Goal: Download file/media

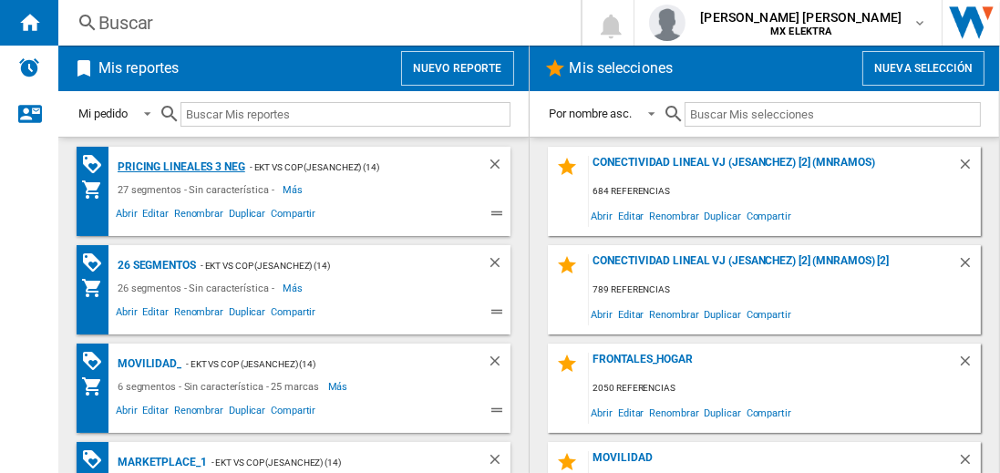
click at [181, 166] on div "Pricing lineales 3 neg" at bounding box center [179, 167] width 132 height 23
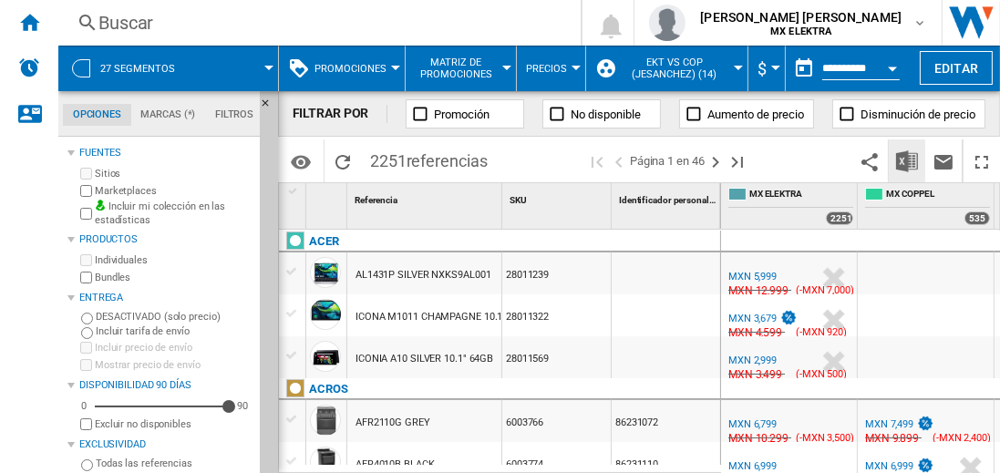
click at [908, 160] on img "Descargar en Excel" at bounding box center [907, 161] width 22 height 22
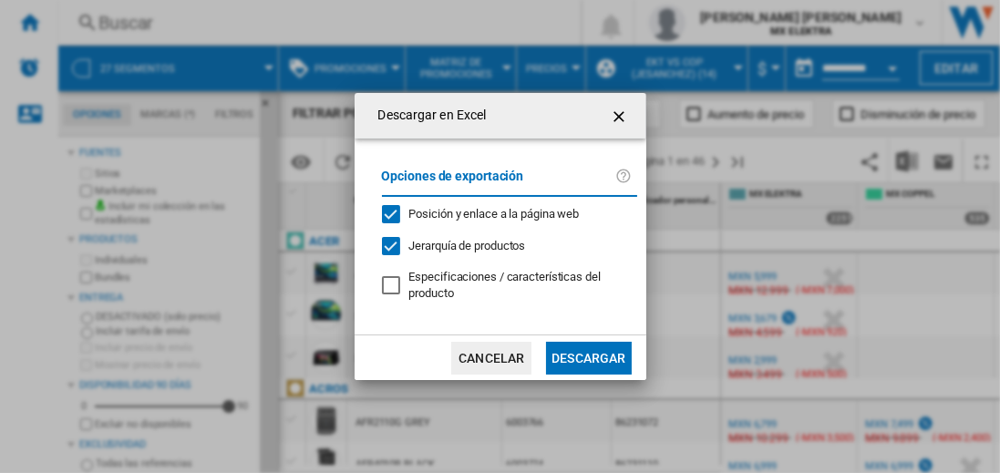
click at [588, 356] on button "Descargar" at bounding box center [588, 358] width 85 height 33
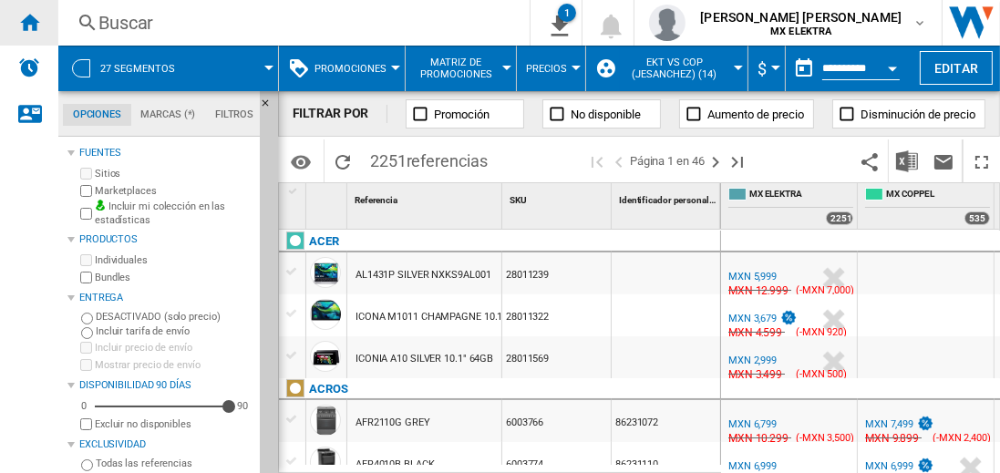
click at [29, 22] on ng-md-icon "Inicio" at bounding box center [29, 22] width 22 height 22
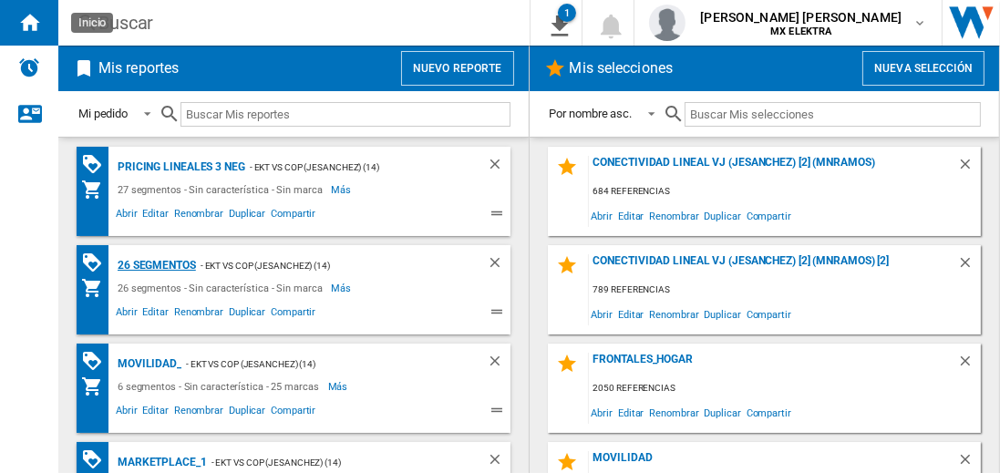
click at [158, 263] on div "26 segmentos" at bounding box center [154, 265] width 83 height 23
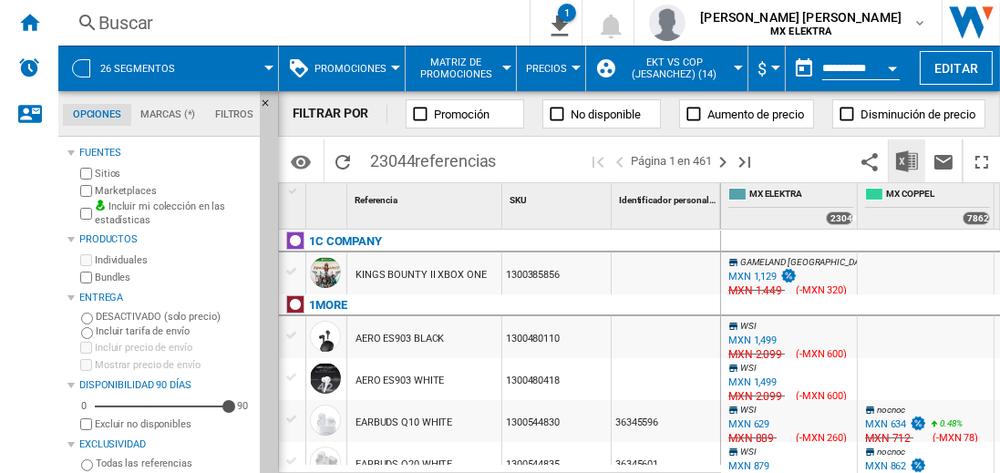
click at [908, 160] on img "Descargar en Excel" at bounding box center [907, 161] width 22 height 22
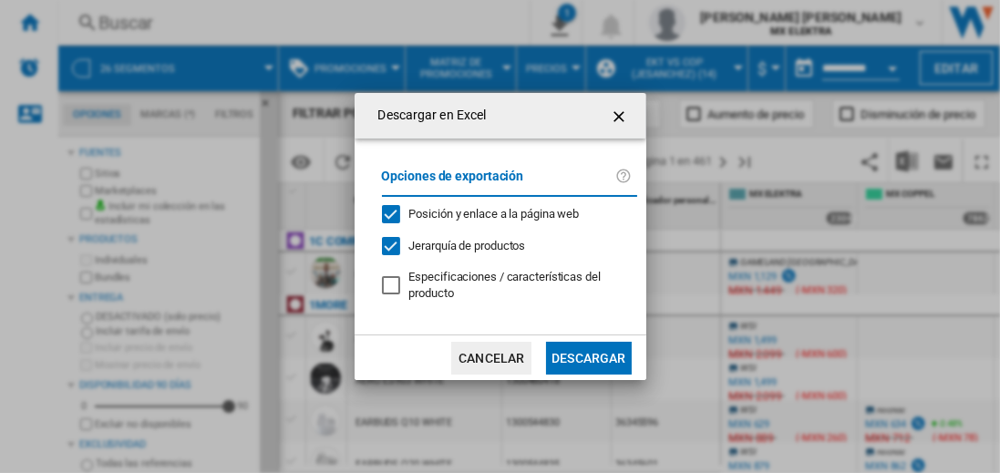
click at [588, 356] on button "Descargar" at bounding box center [588, 358] width 85 height 33
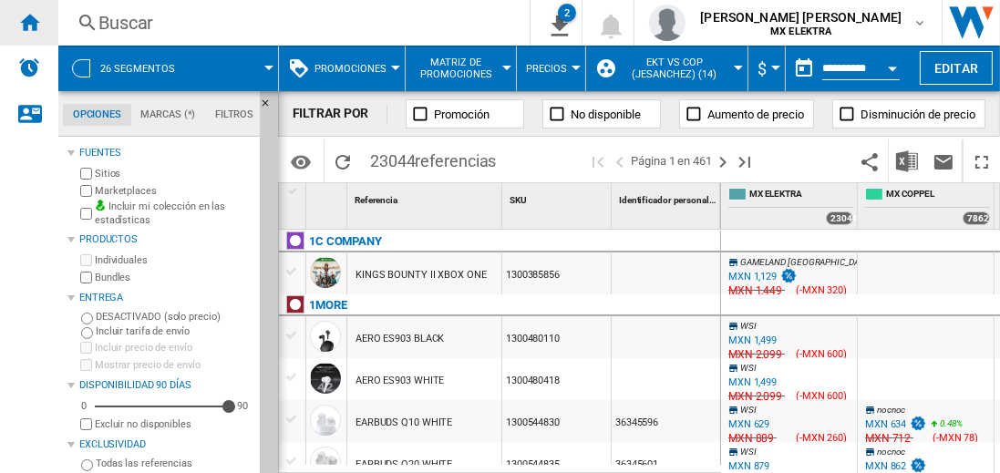
click at [29, 22] on ng-md-icon "Inicio" at bounding box center [29, 22] width 22 height 22
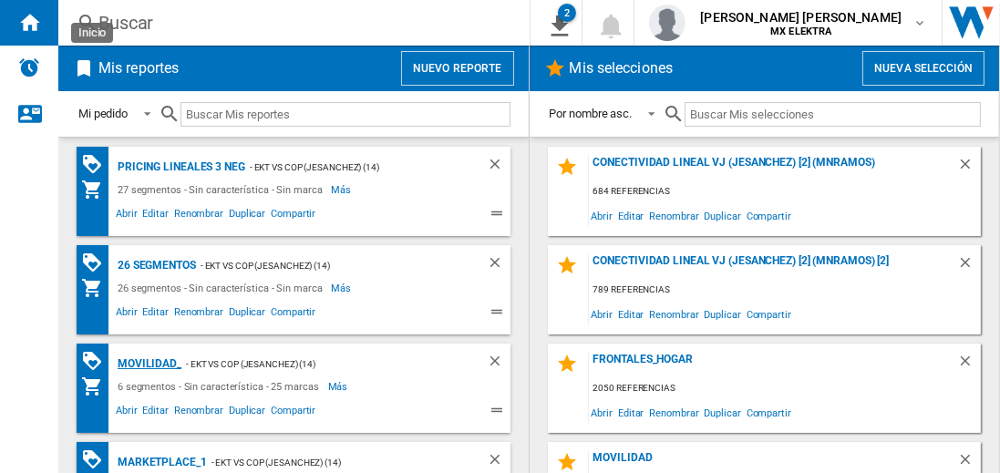
click at [146, 362] on div "MOVILIDAD_" at bounding box center [147, 364] width 68 height 23
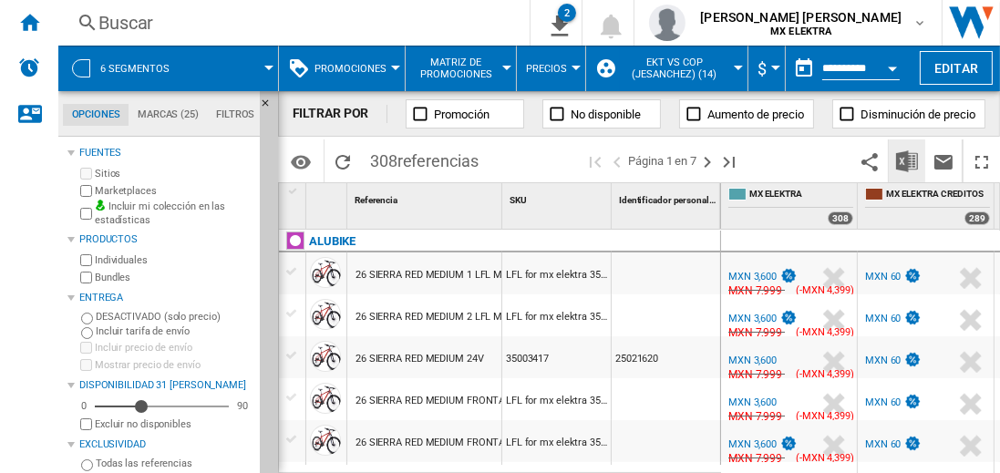
click at [908, 160] on img "Descargar en Excel" at bounding box center [907, 161] width 22 height 22
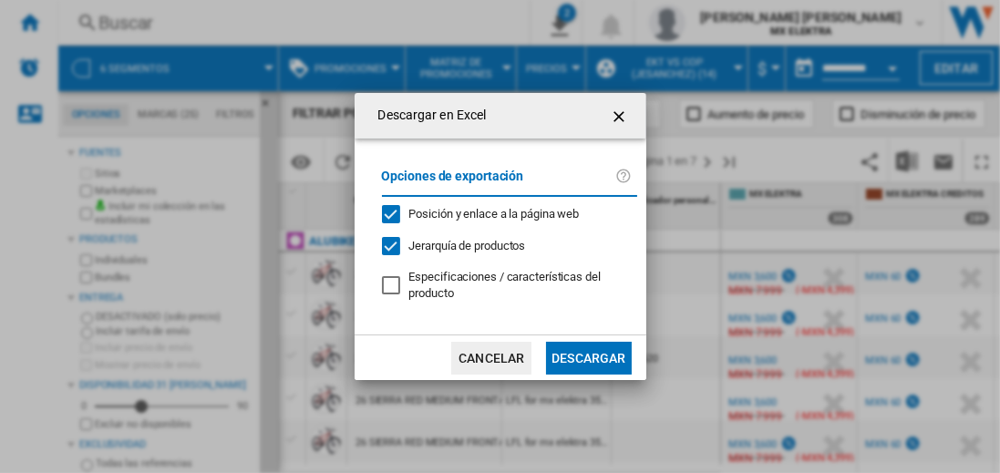
click at [588, 356] on button "Descargar" at bounding box center [588, 358] width 85 height 33
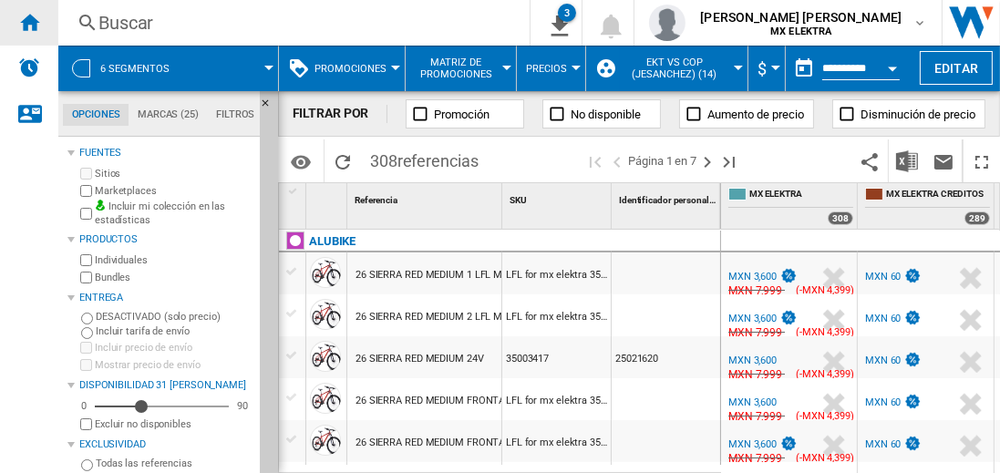
click at [29, 22] on ng-md-icon "Inicio" at bounding box center [29, 22] width 22 height 22
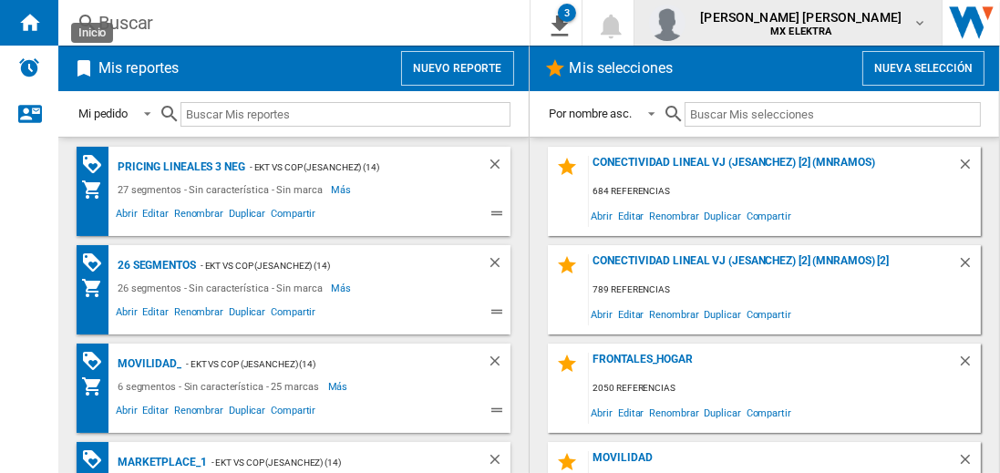
click at [819, 23] on span "juan carlos romero marta" at bounding box center [800, 17] width 201 height 18
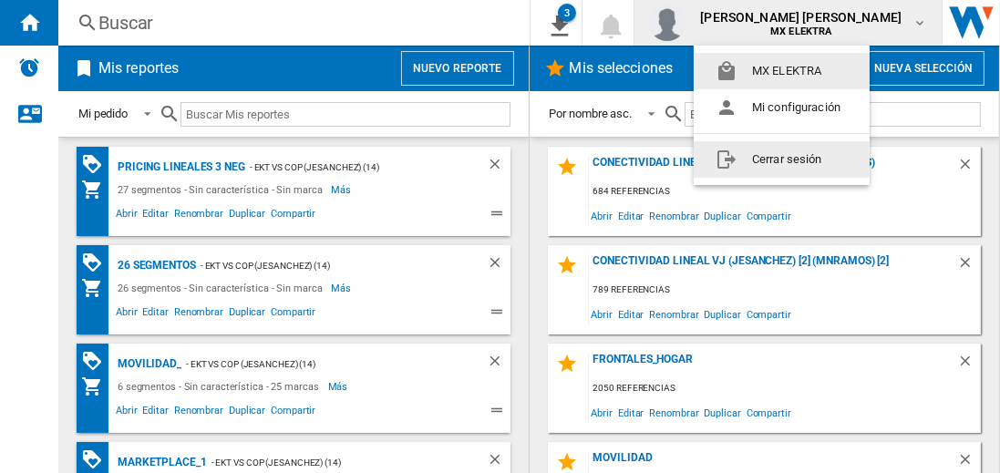
click at [781, 159] on button "Cerrar sesión" at bounding box center [782, 159] width 176 height 36
